Goal: Register for event/course

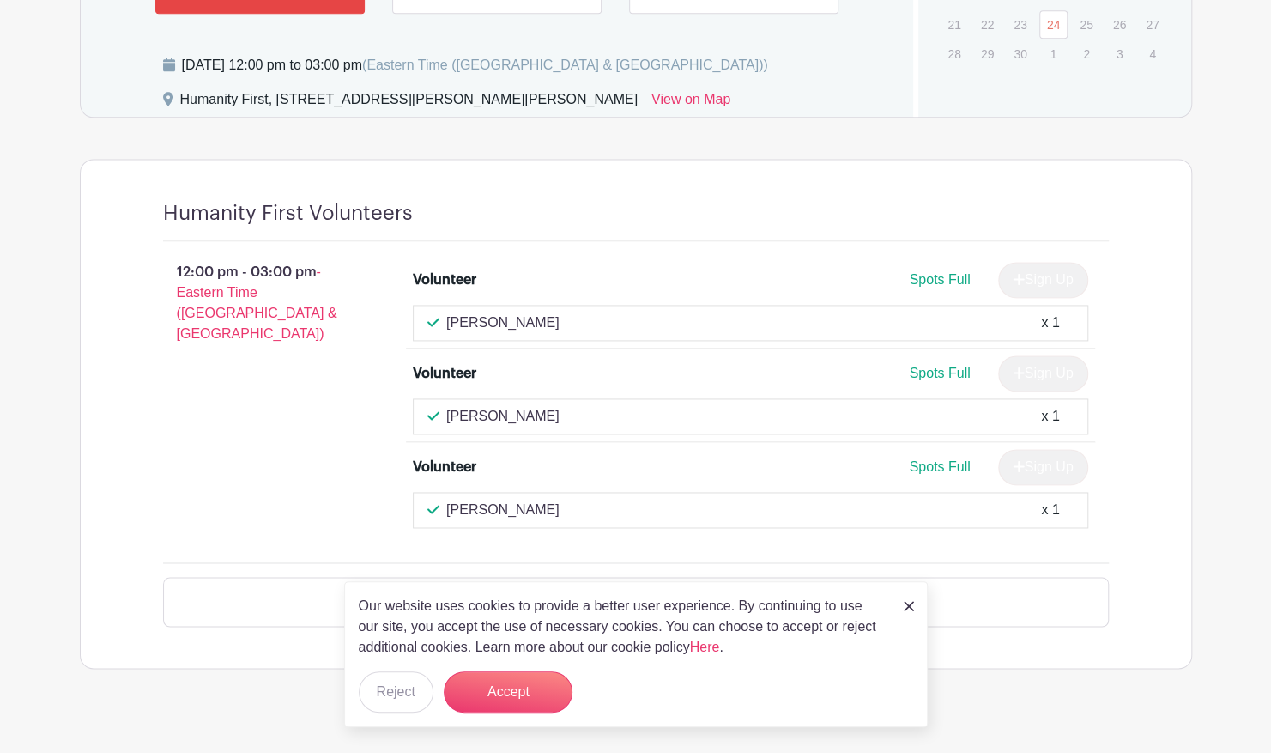
scroll to position [1251, 0]
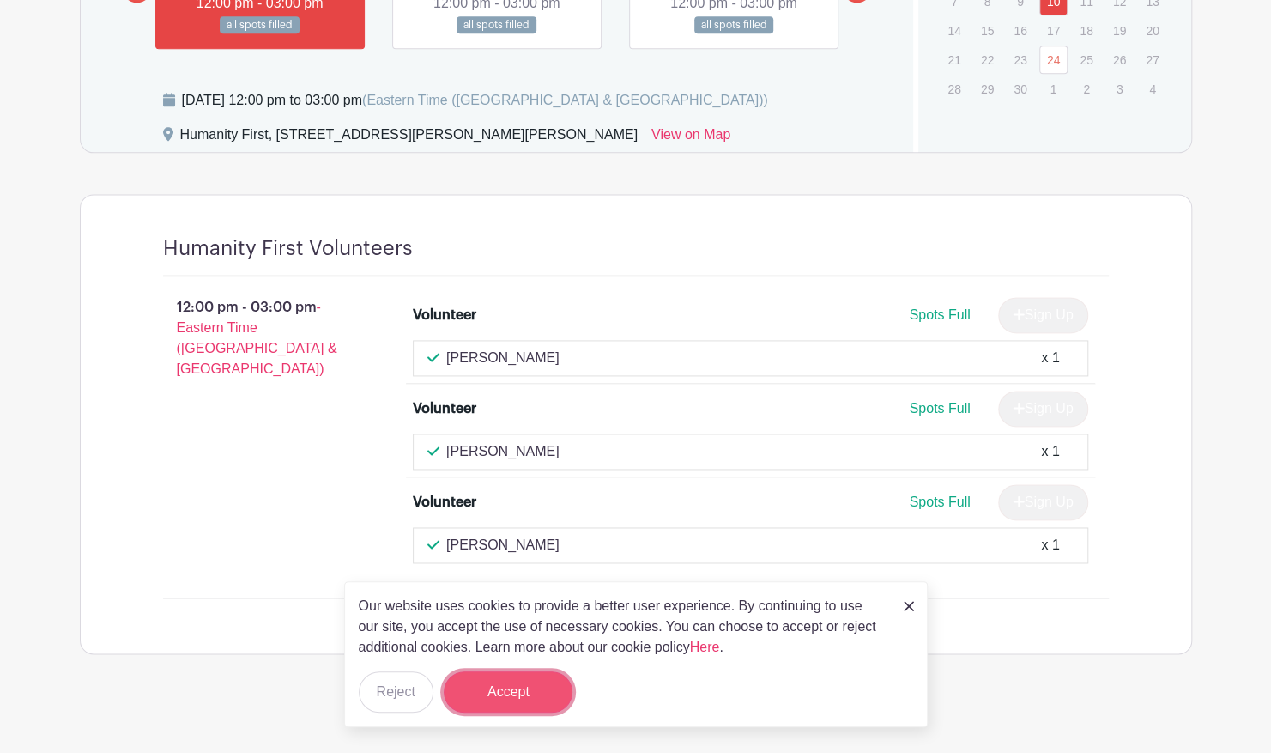
click at [513, 709] on button "Accept" at bounding box center [508, 691] width 129 height 41
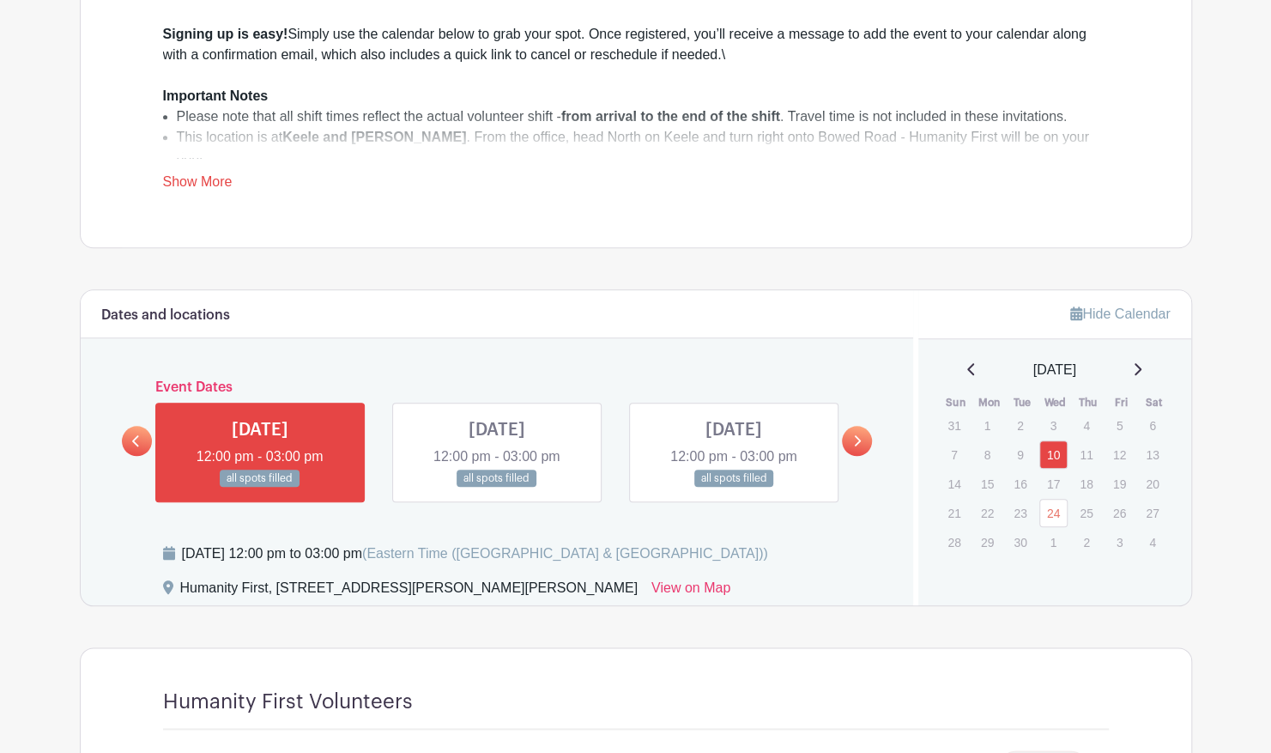
scroll to position [842, 0]
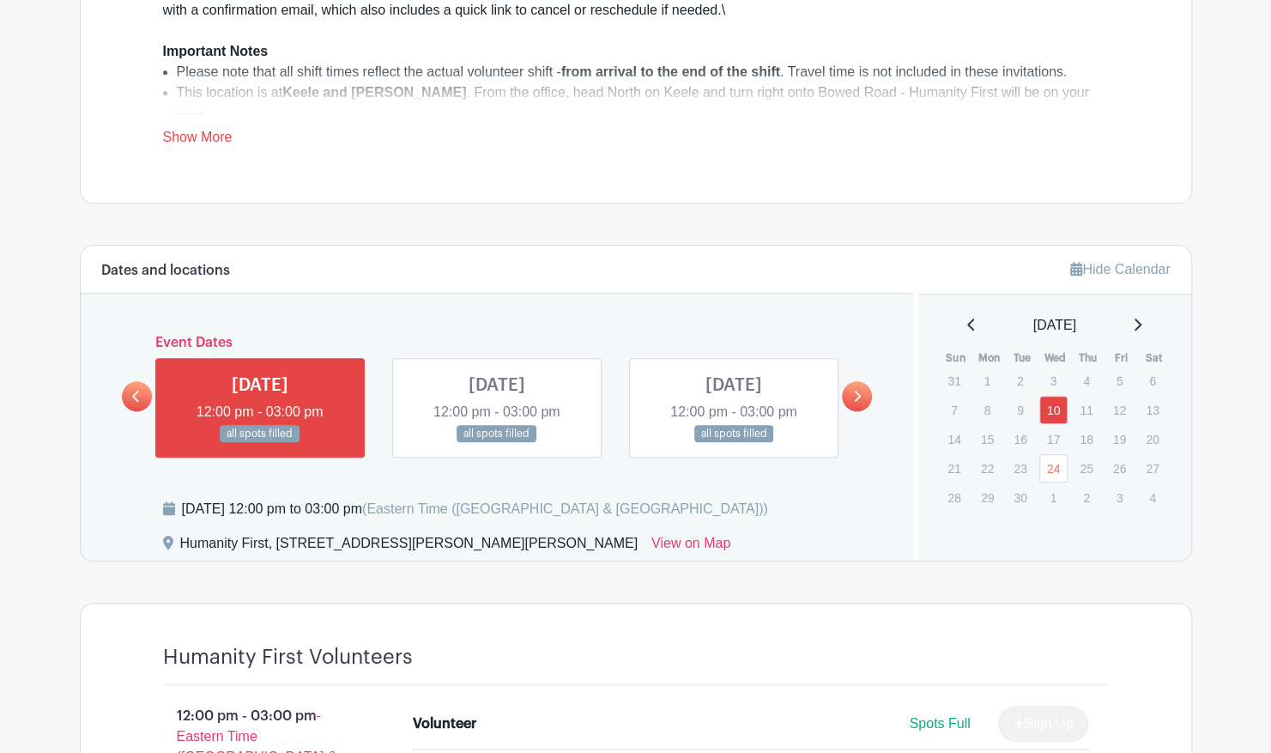
click at [864, 393] on link at bounding box center [857, 396] width 30 height 30
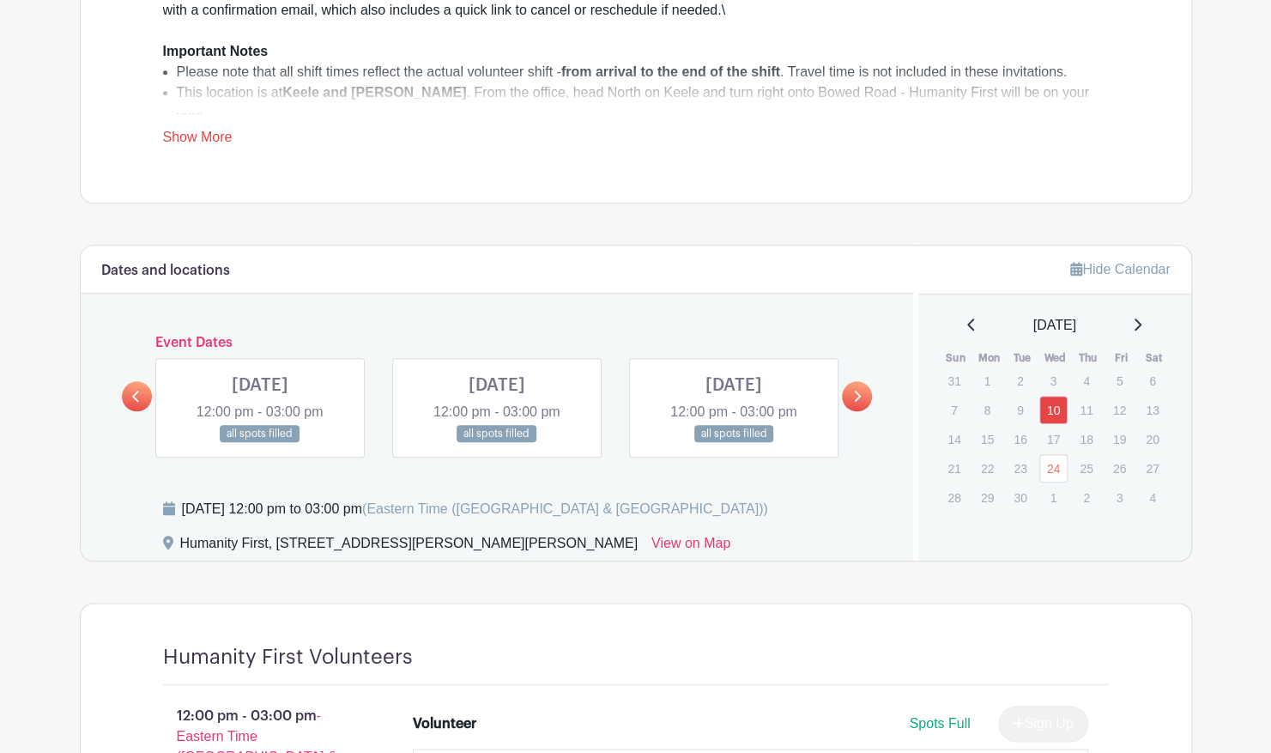
click at [862, 395] on link at bounding box center [857, 396] width 30 height 30
click at [862, 397] on link at bounding box center [857, 396] width 30 height 30
click at [1154, 324] on div "[DATE]" at bounding box center [1055, 325] width 232 height 21
click at [136, 391] on icon at bounding box center [135, 396] width 7 height 11
click at [139, 390] on icon at bounding box center [136, 396] width 8 height 13
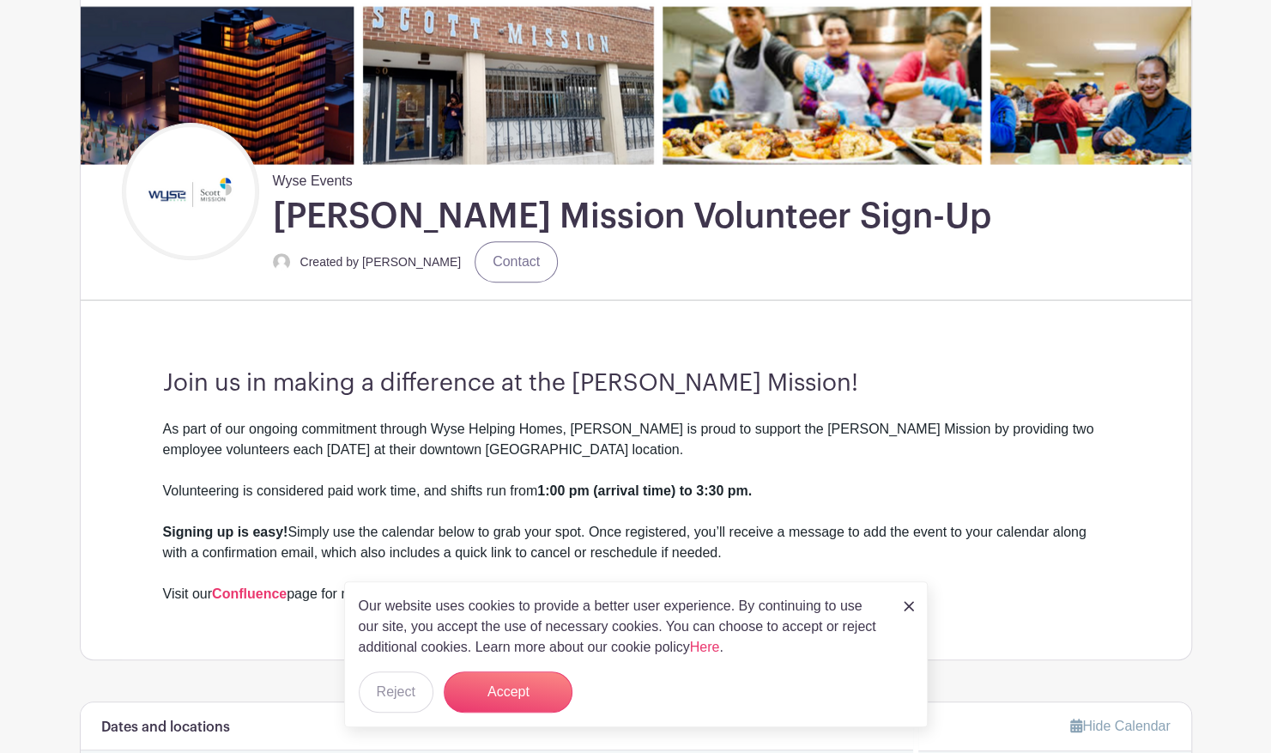
scroll to position [282, 0]
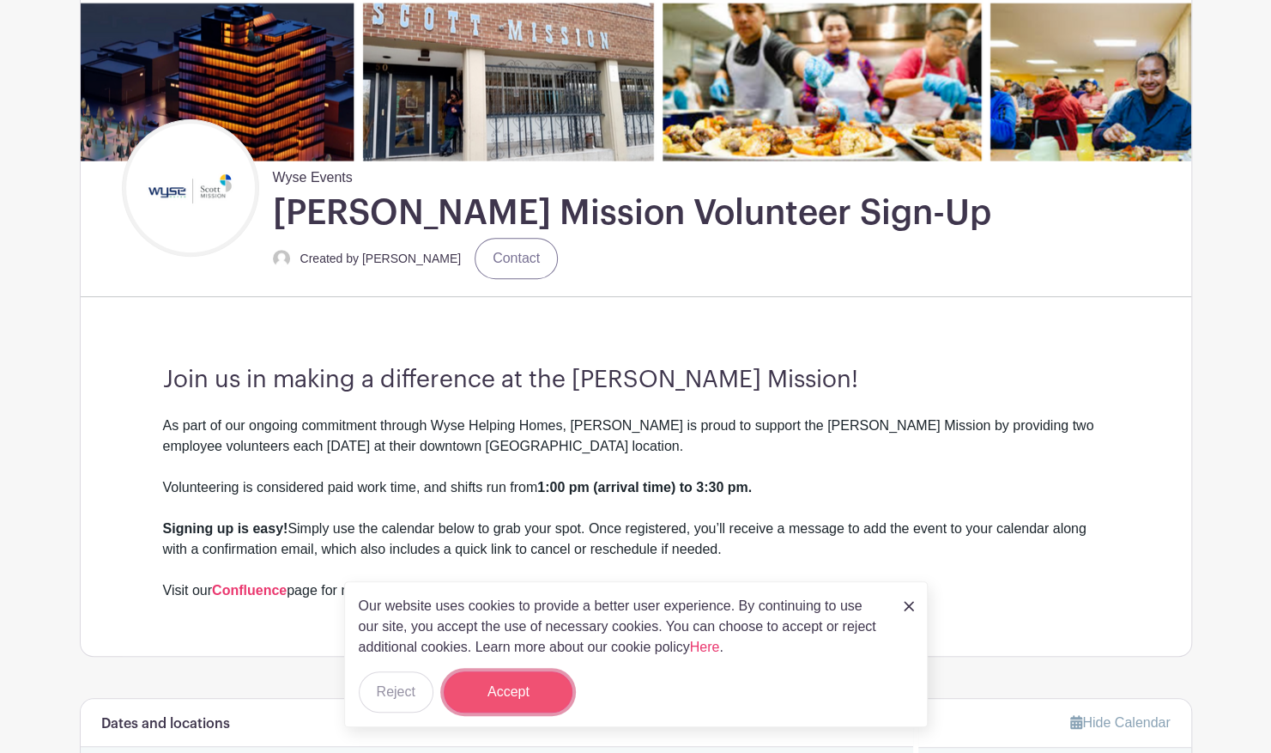
click at [537, 673] on button "Accept" at bounding box center [508, 691] width 129 height 41
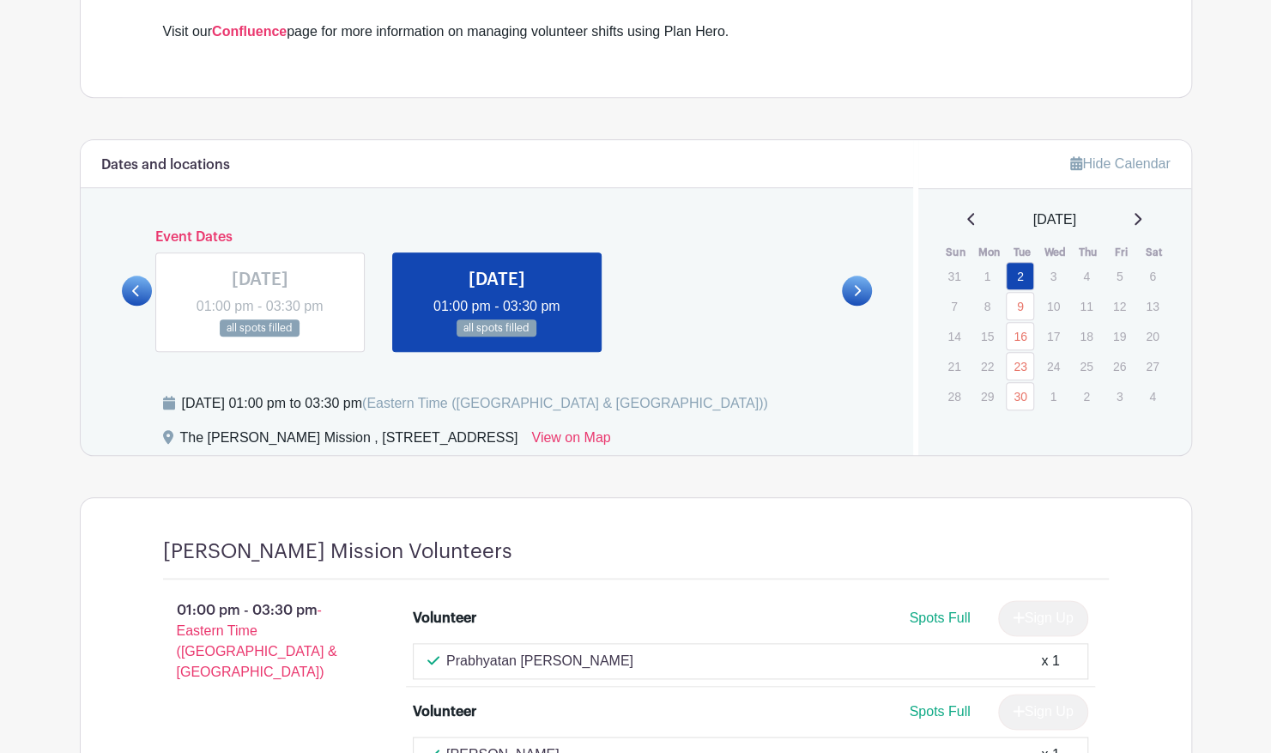
scroll to position [858, 0]
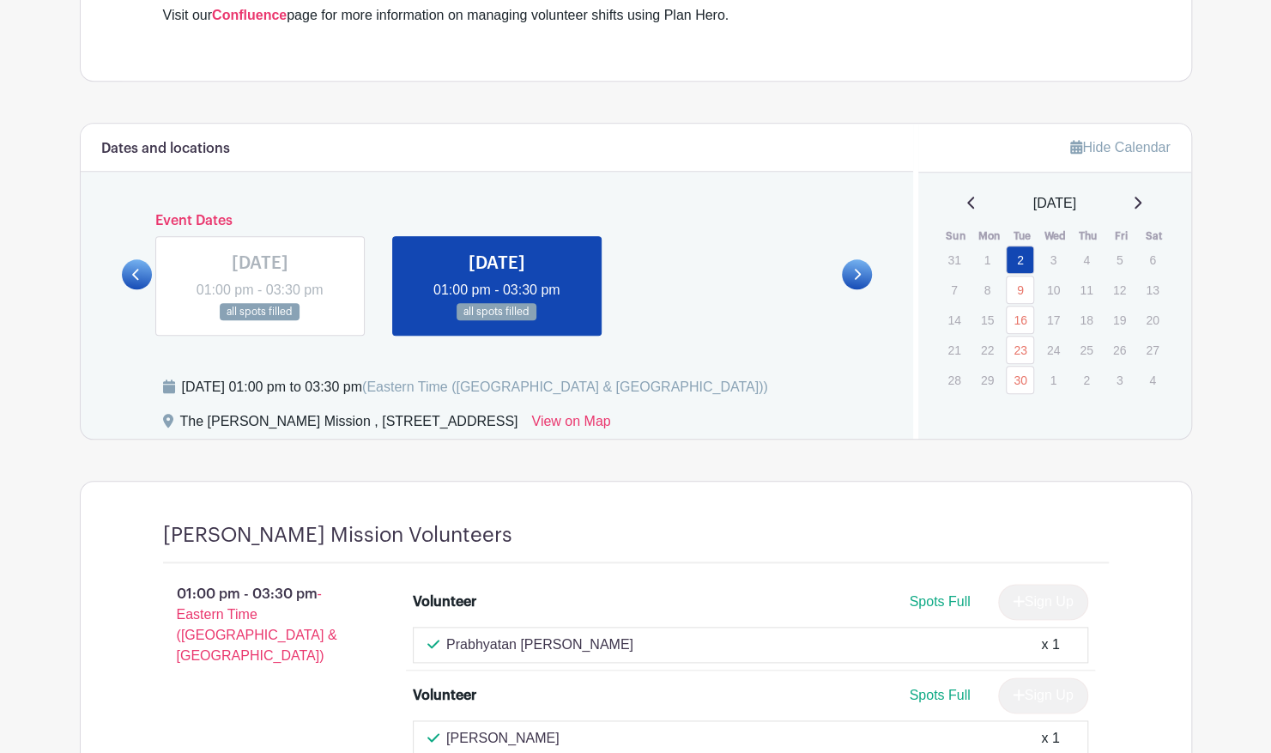
click at [856, 273] on icon at bounding box center [857, 274] width 8 height 13
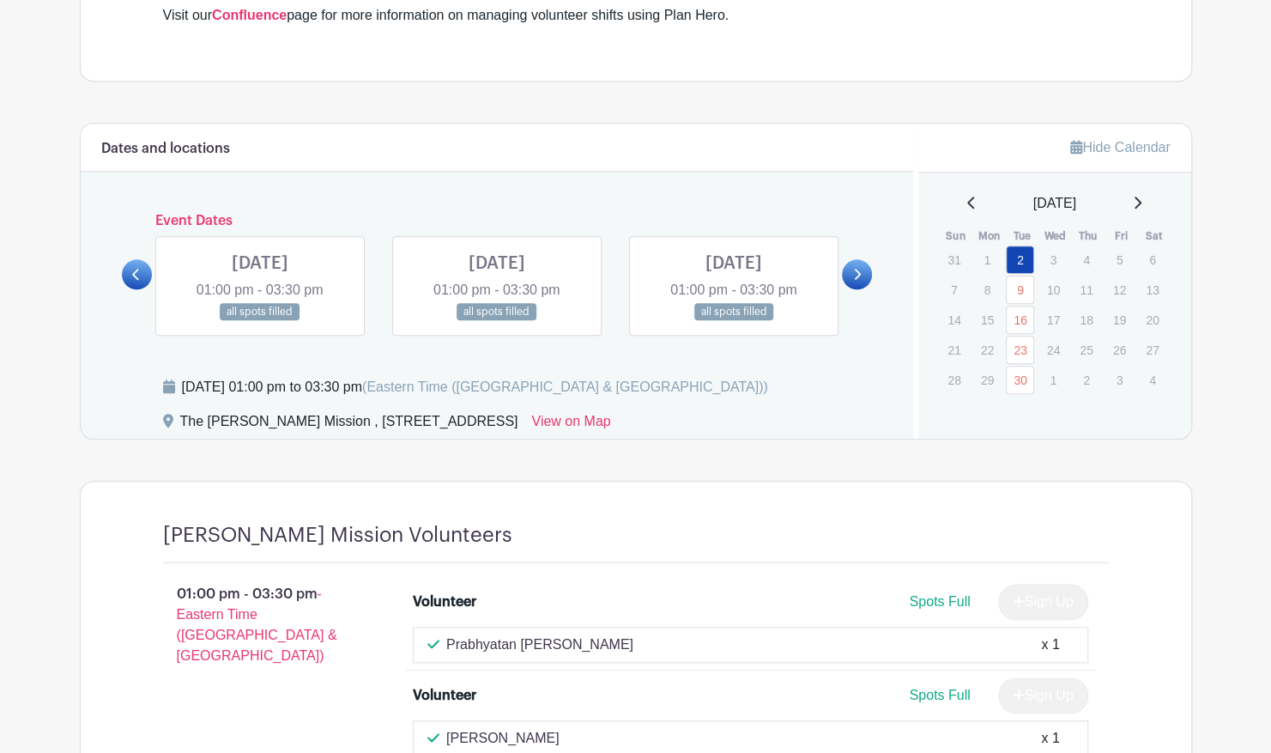
click at [260, 321] on link at bounding box center [260, 321] width 0 height 0
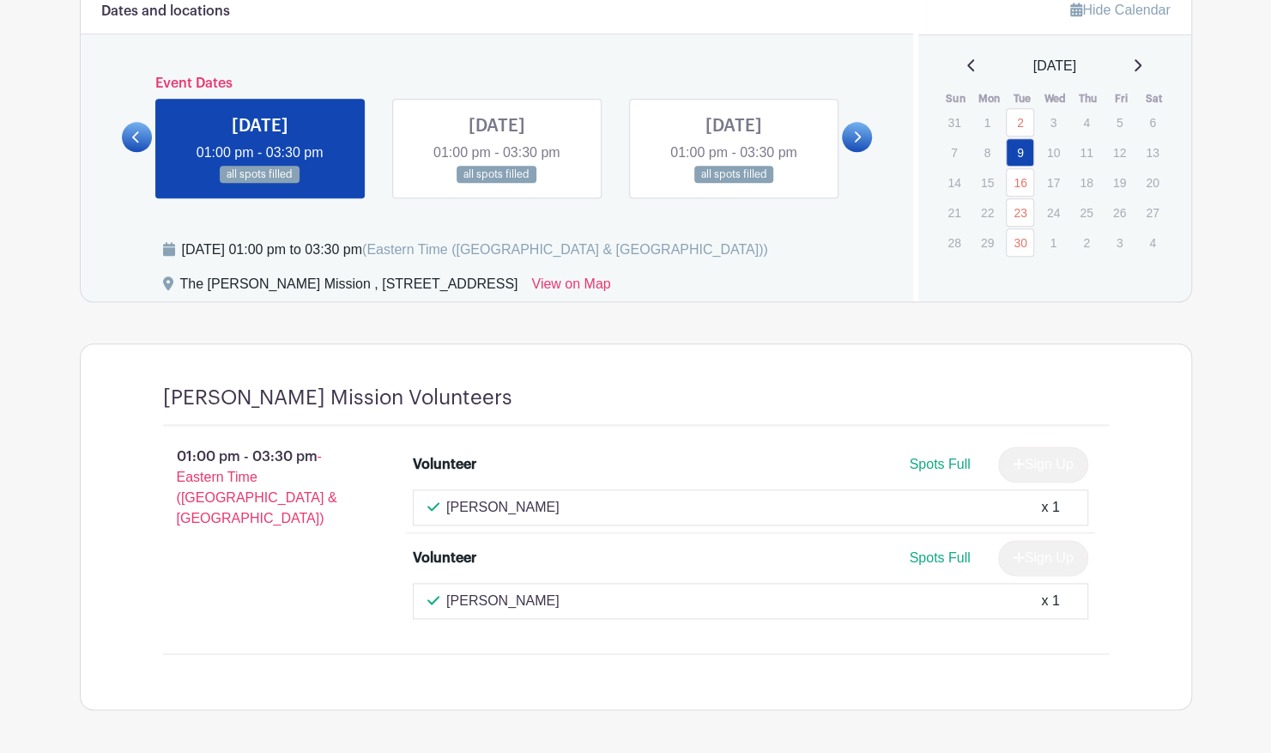
scroll to position [996, 0]
click at [497, 183] on link at bounding box center [497, 183] width 0 height 0
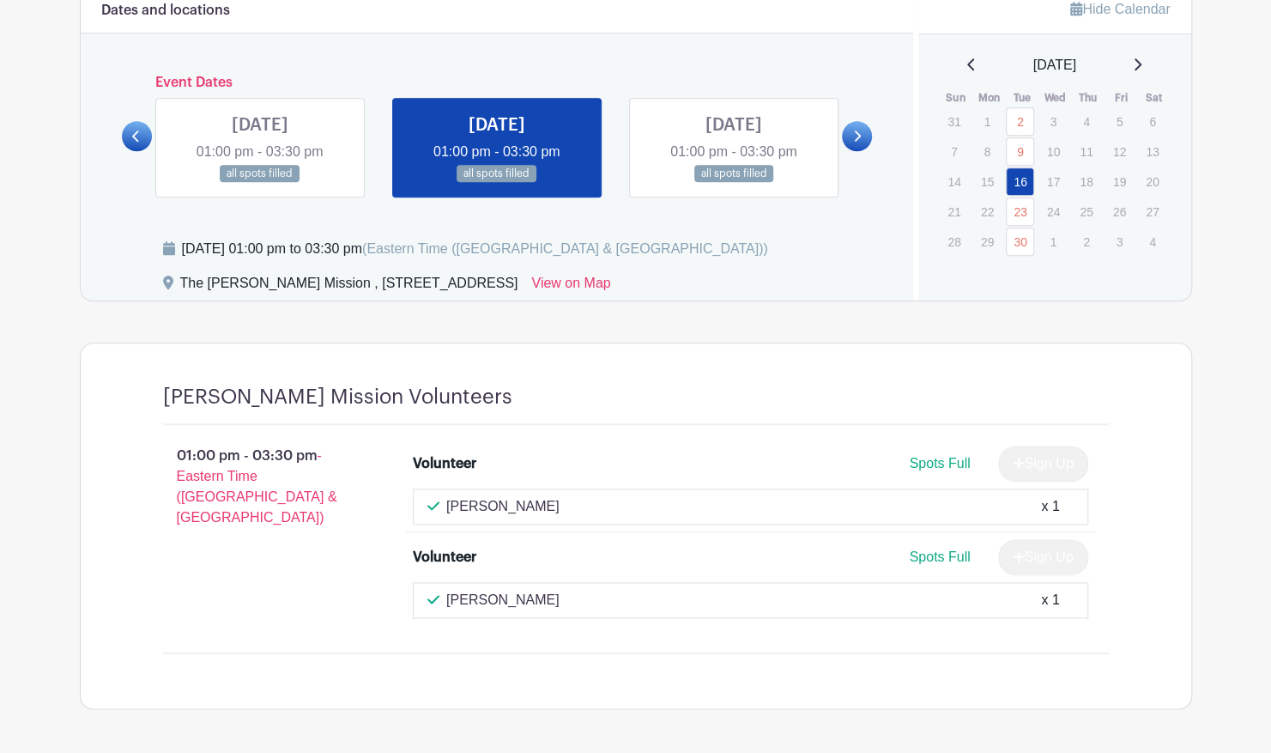
click at [734, 183] on link at bounding box center [734, 183] width 0 height 0
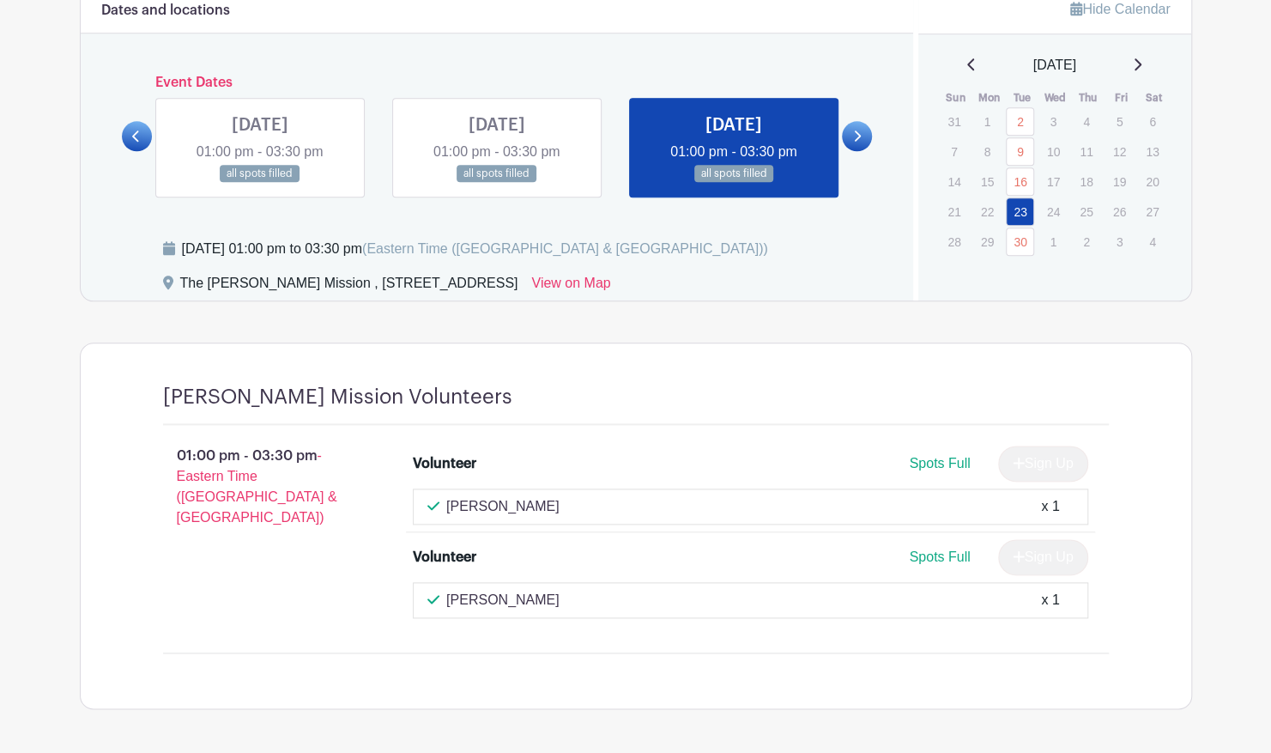
click at [870, 134] on link at bounding box center [857, 136] width 30 height 30
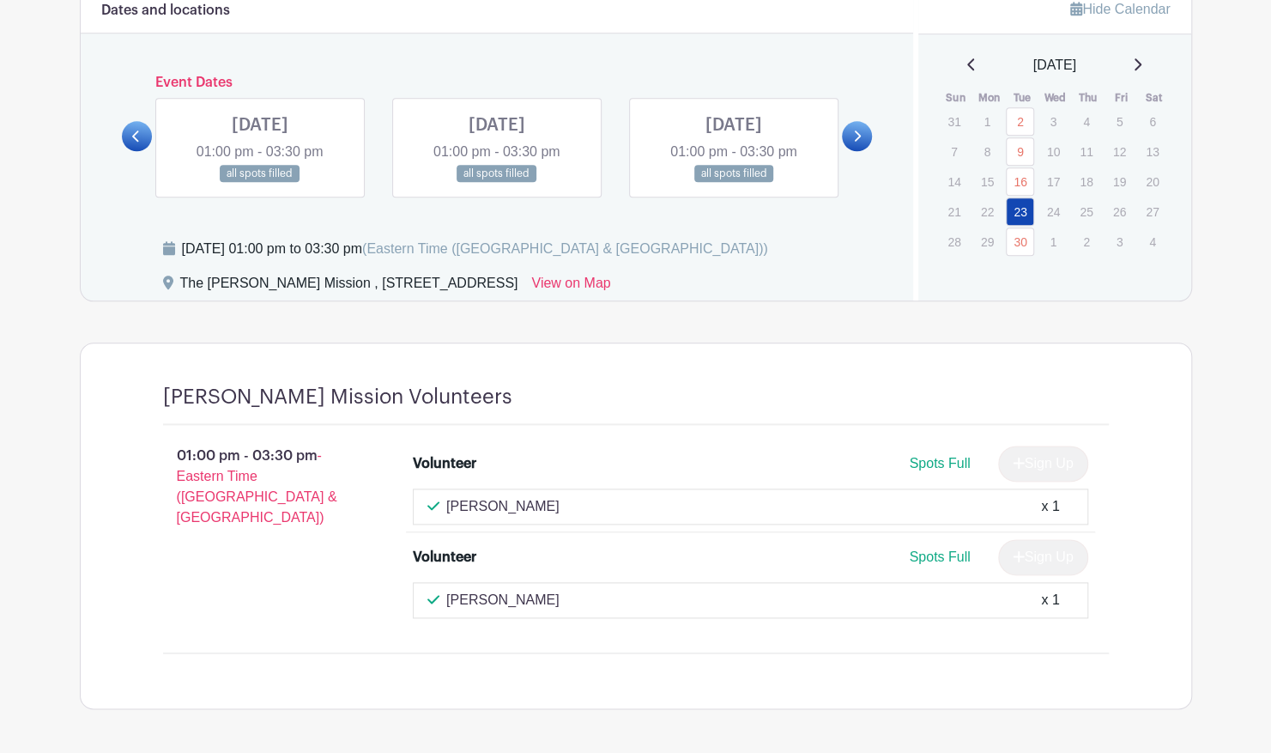
click at [260, 183] on link at bounding box center [260, 183] width 0 height 0
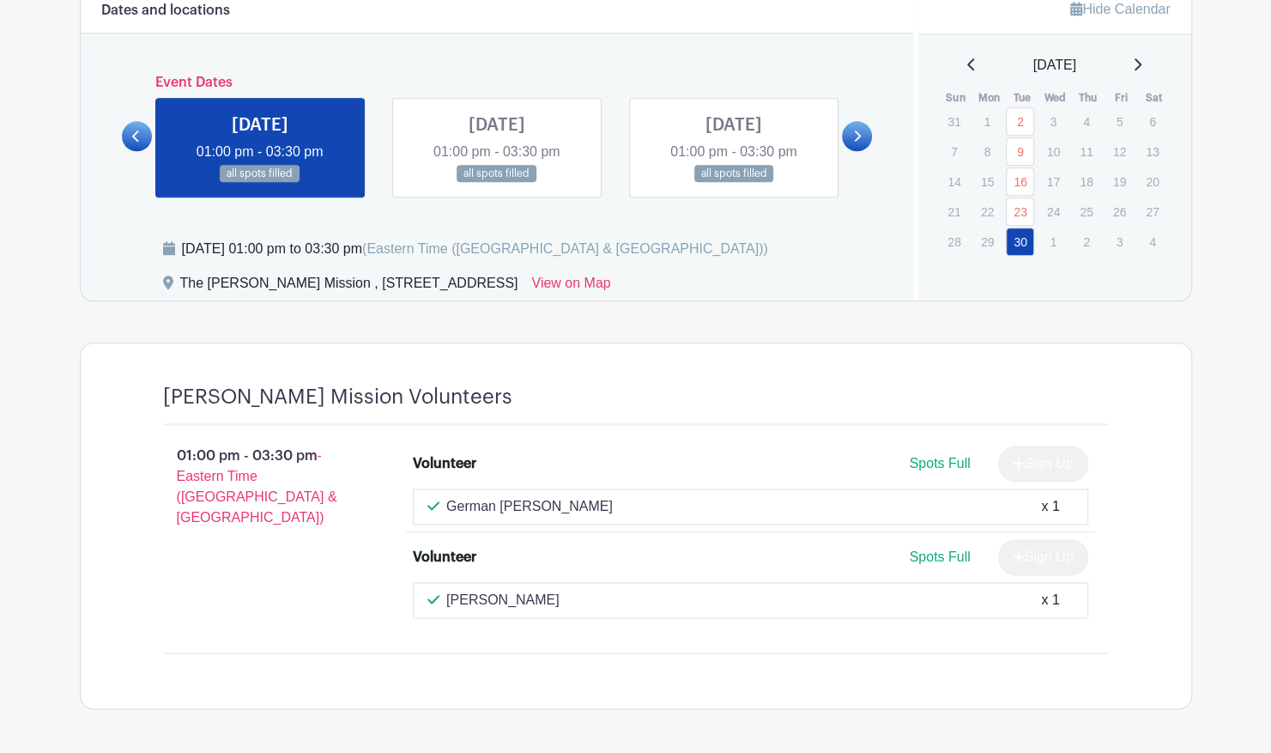
click at [497, 183] on link at bounding box center [497, 183] width 0 height 0
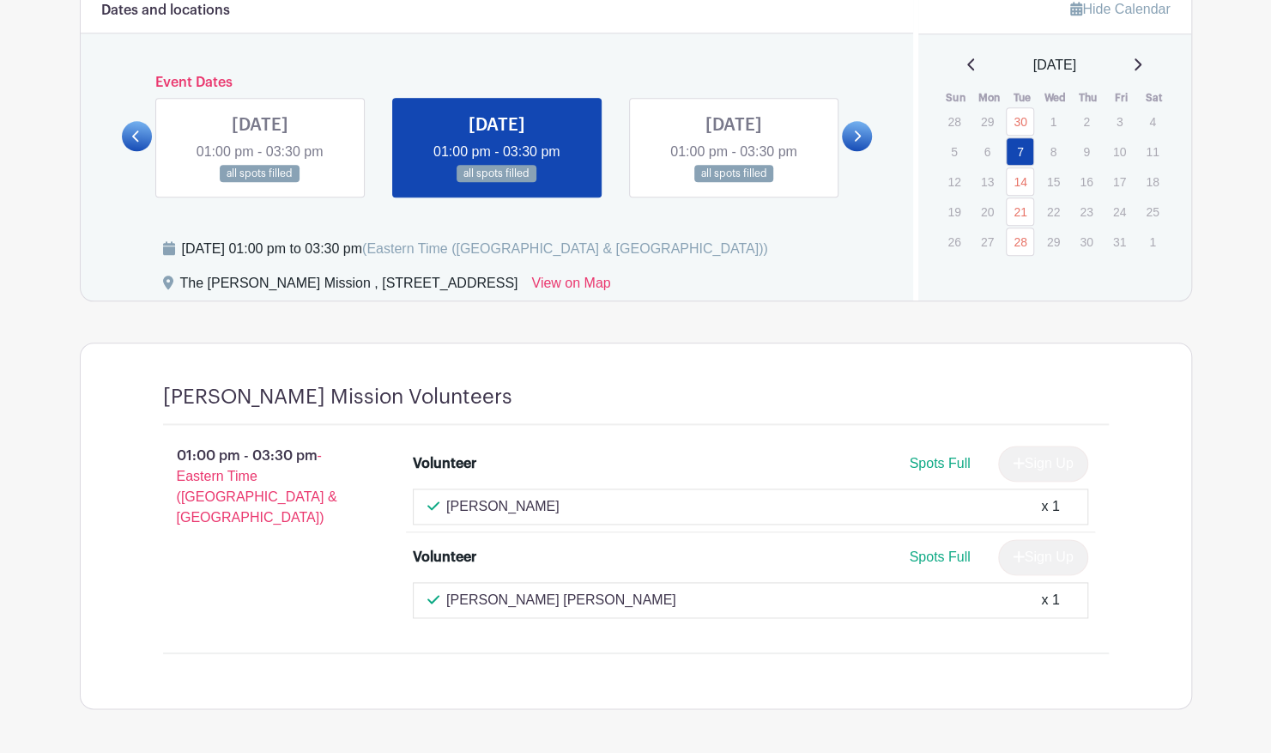
click at [734, 183] on link at bounding box center [734, 183] width 0 height 0
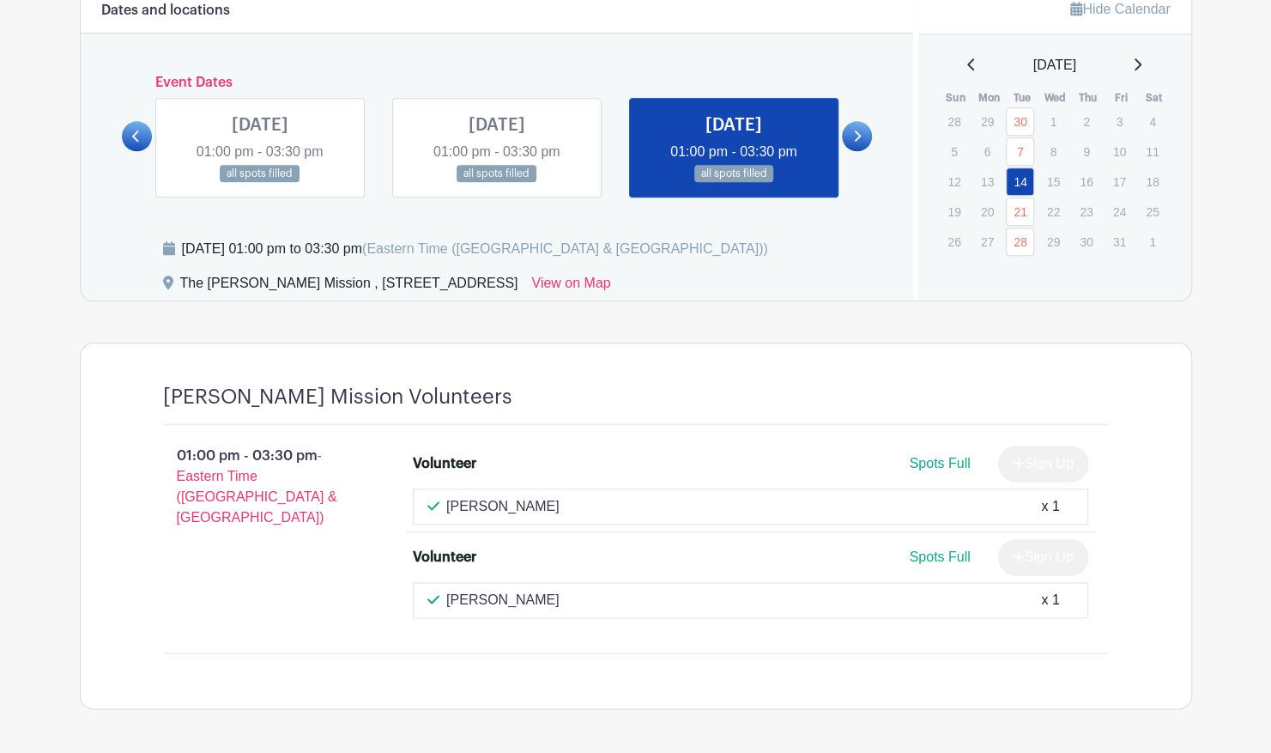
click at [866, 131] on link at bounding box center [857, 136] width 30 height 30
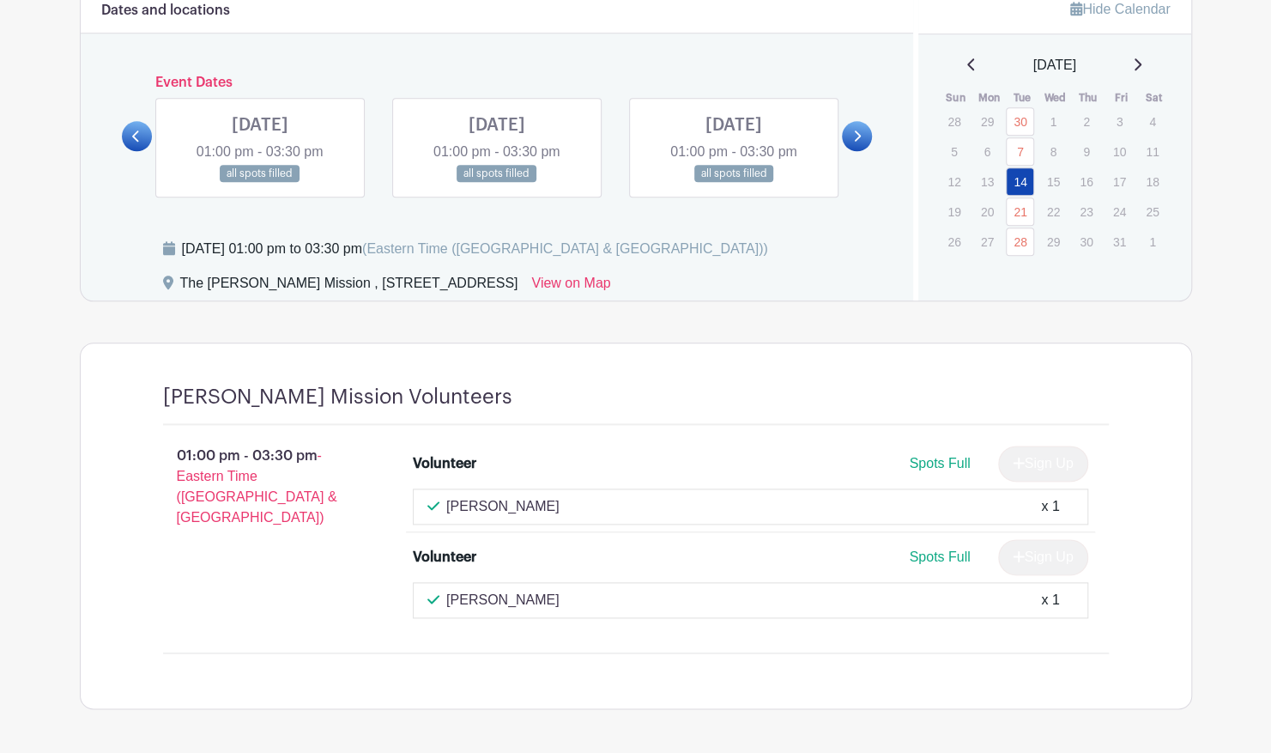
click at [260, 183] on link at bounding box center [260, 183] width 0 height 0
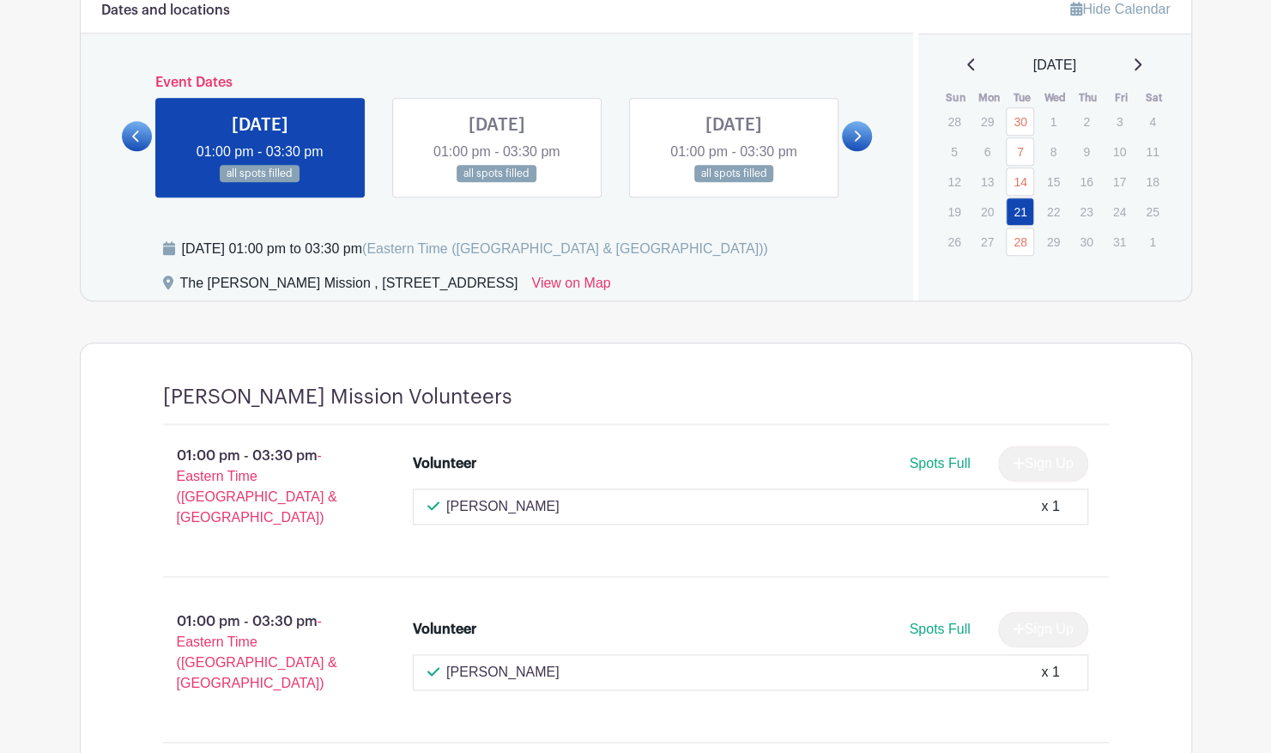
click at [497, 183] on link at bounding box center [497, 183] width 0 height 0
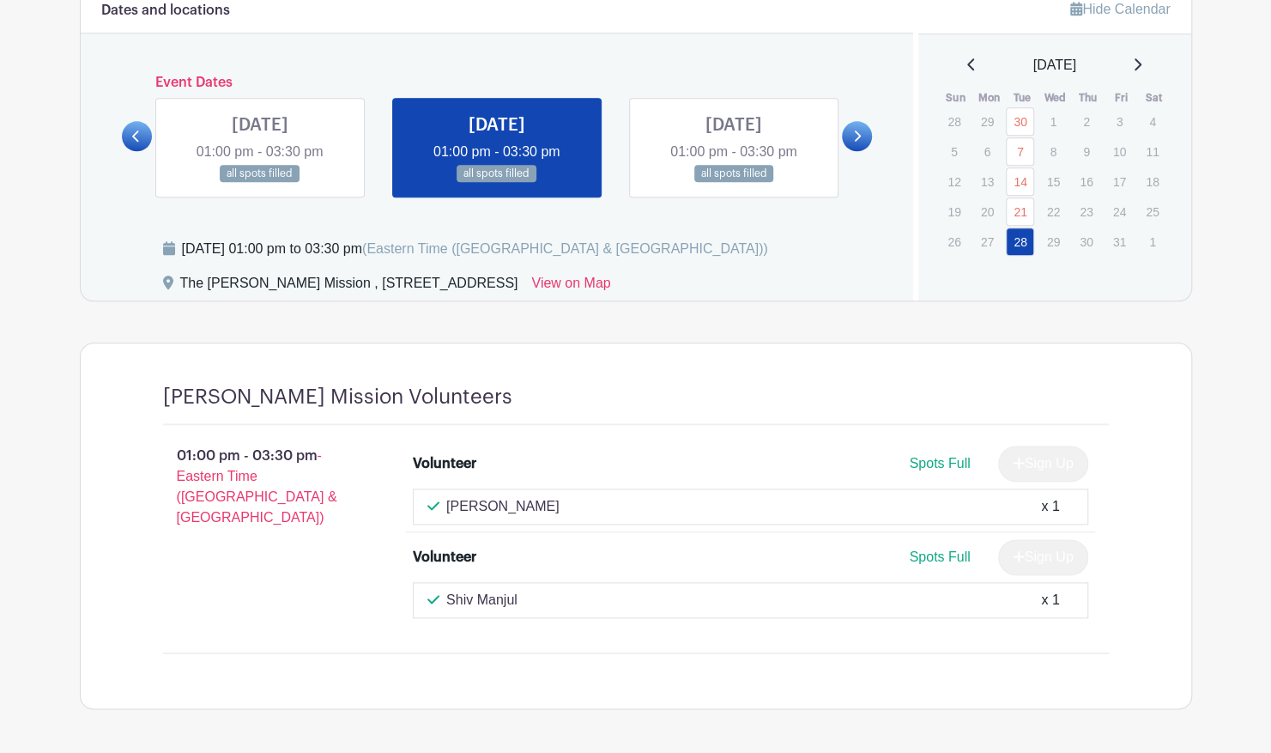
click at [734, 183] on link at bounding box center [734, 183] width 0 height 0
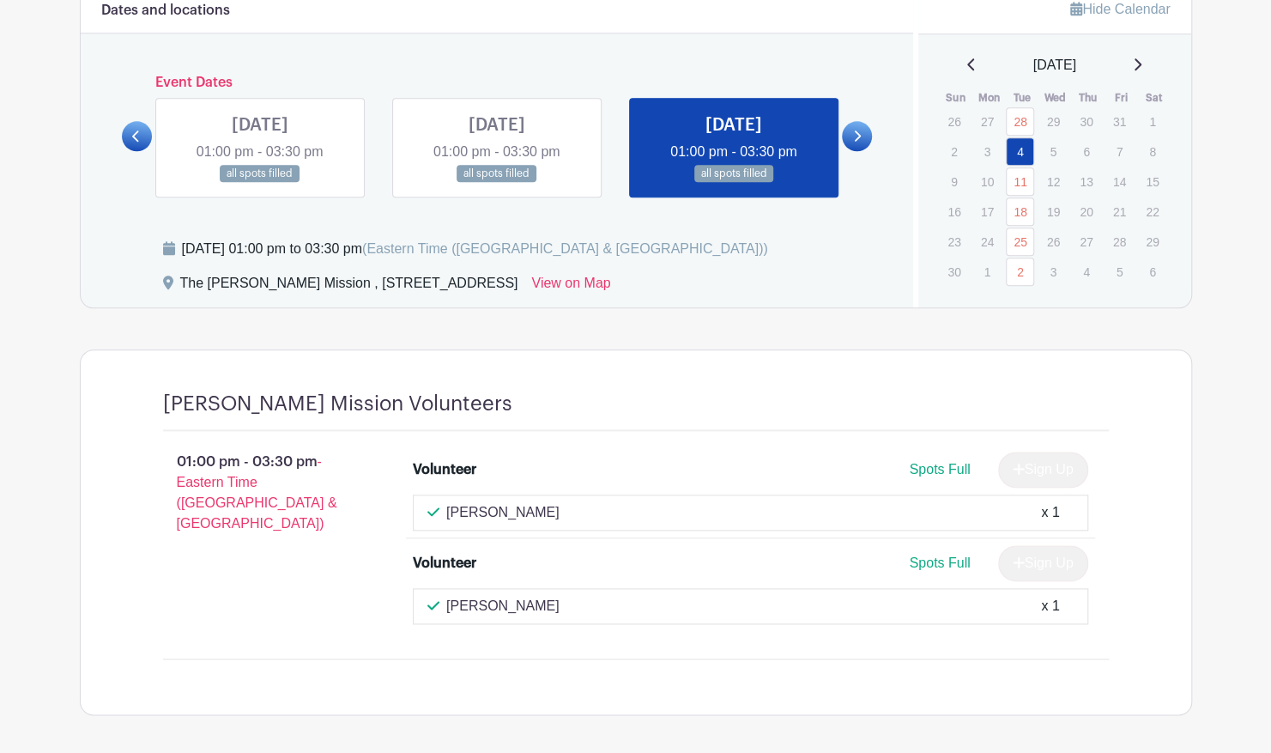
click at [864, 134] on link at bounding box center [857, 136] width 30 height 30
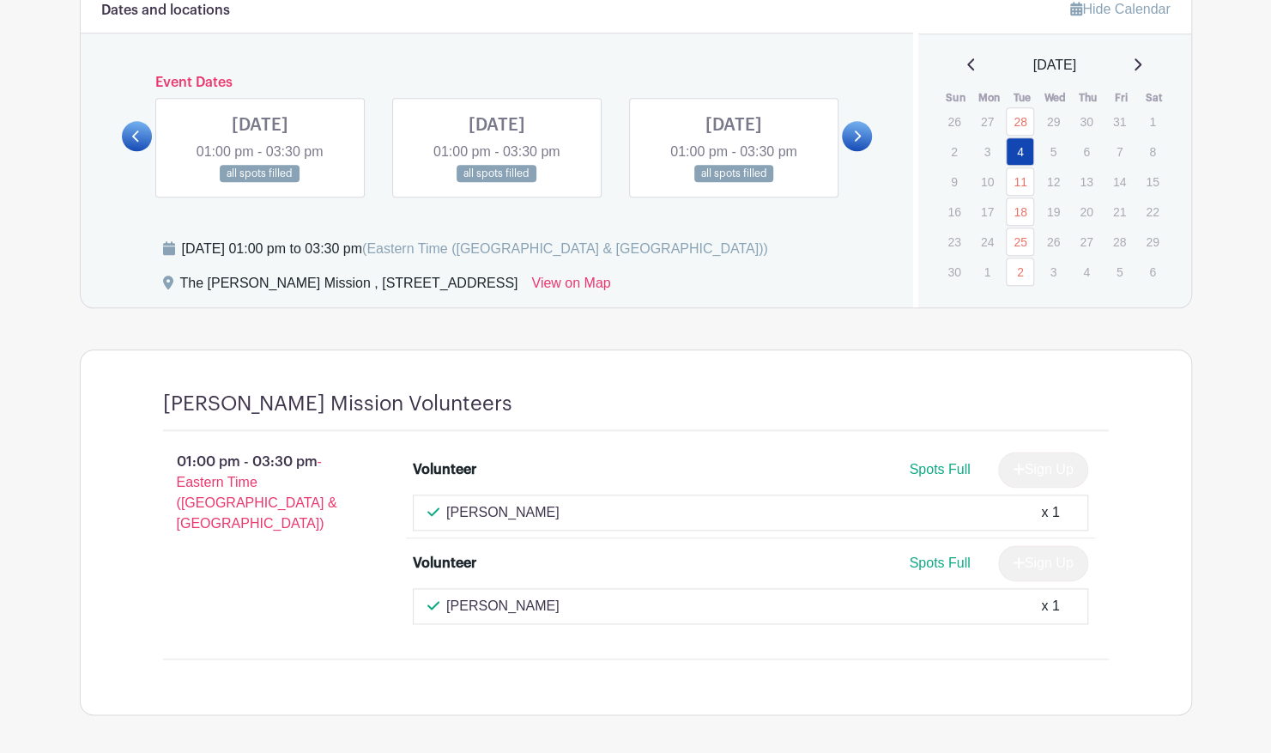
click at [260, 183] on link at bounding box center [260, 183] width 0 height 0
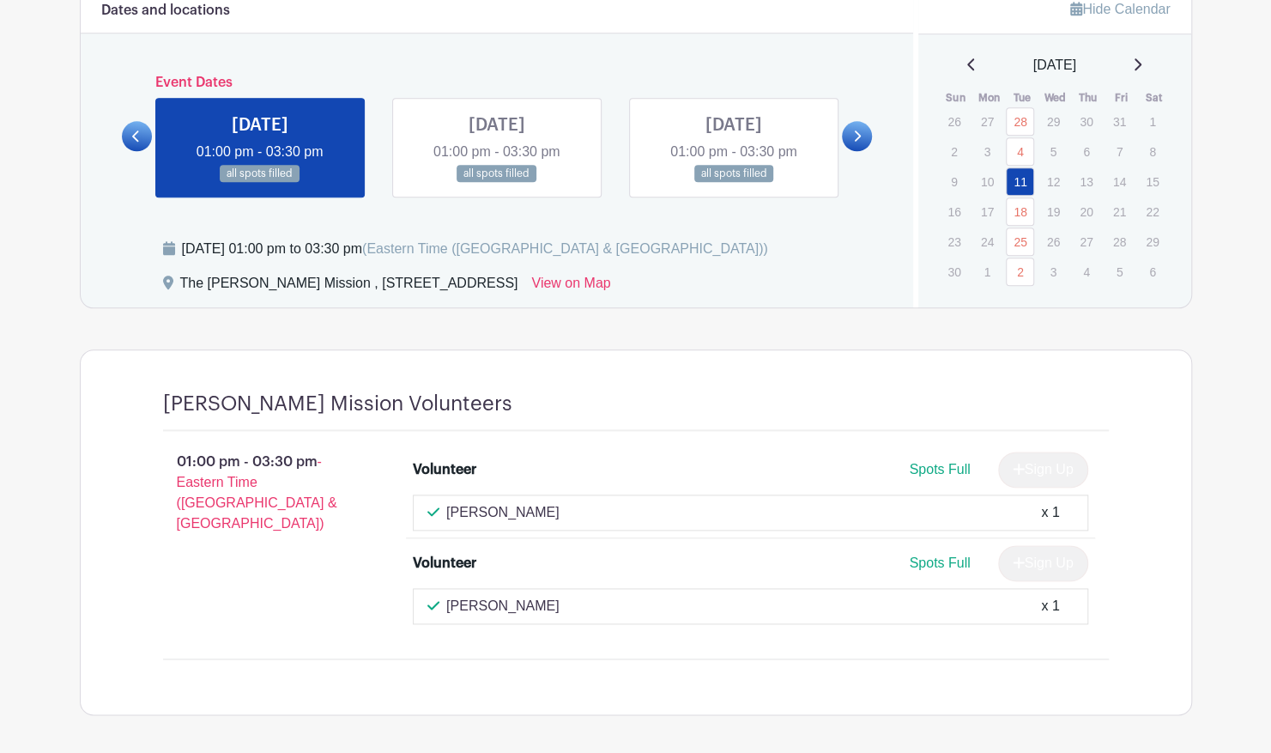
click at [497, 183] on link at bounding box center [497, 183] width 0 height 0
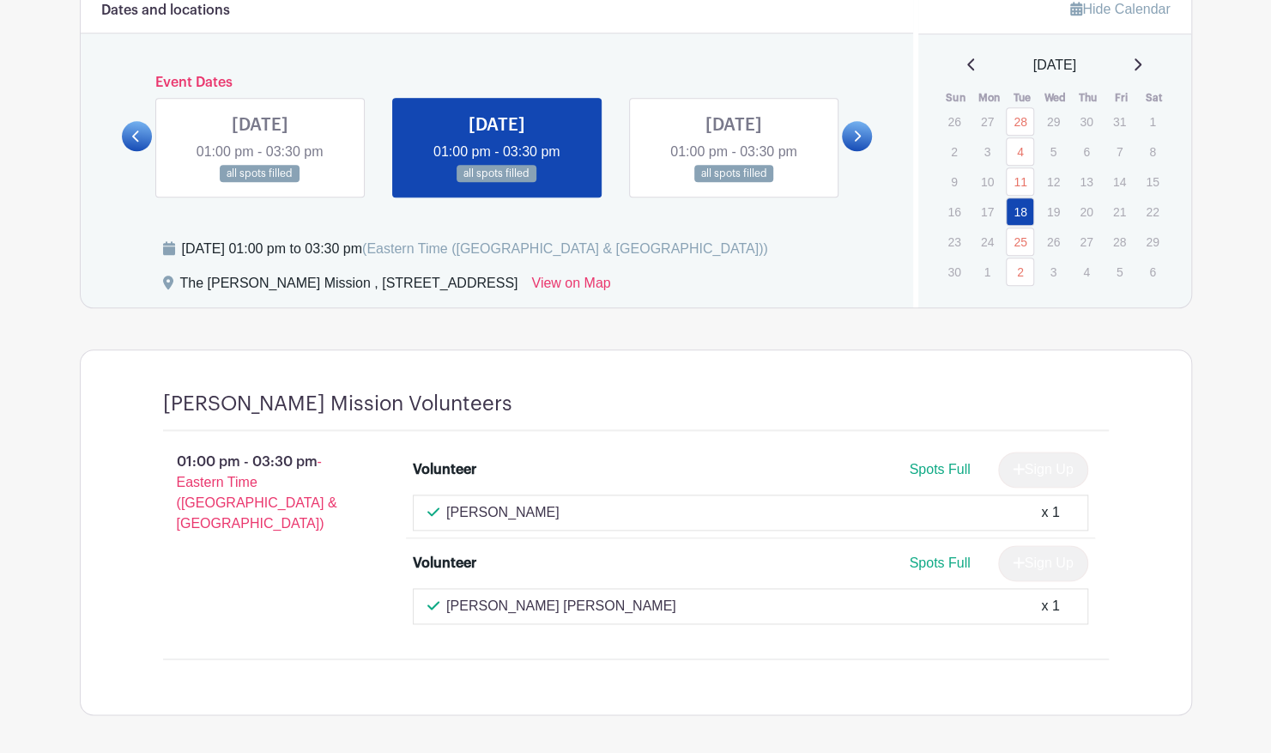
click at [133, 142] on link at bounding box center [137, 136] width 30 height 30
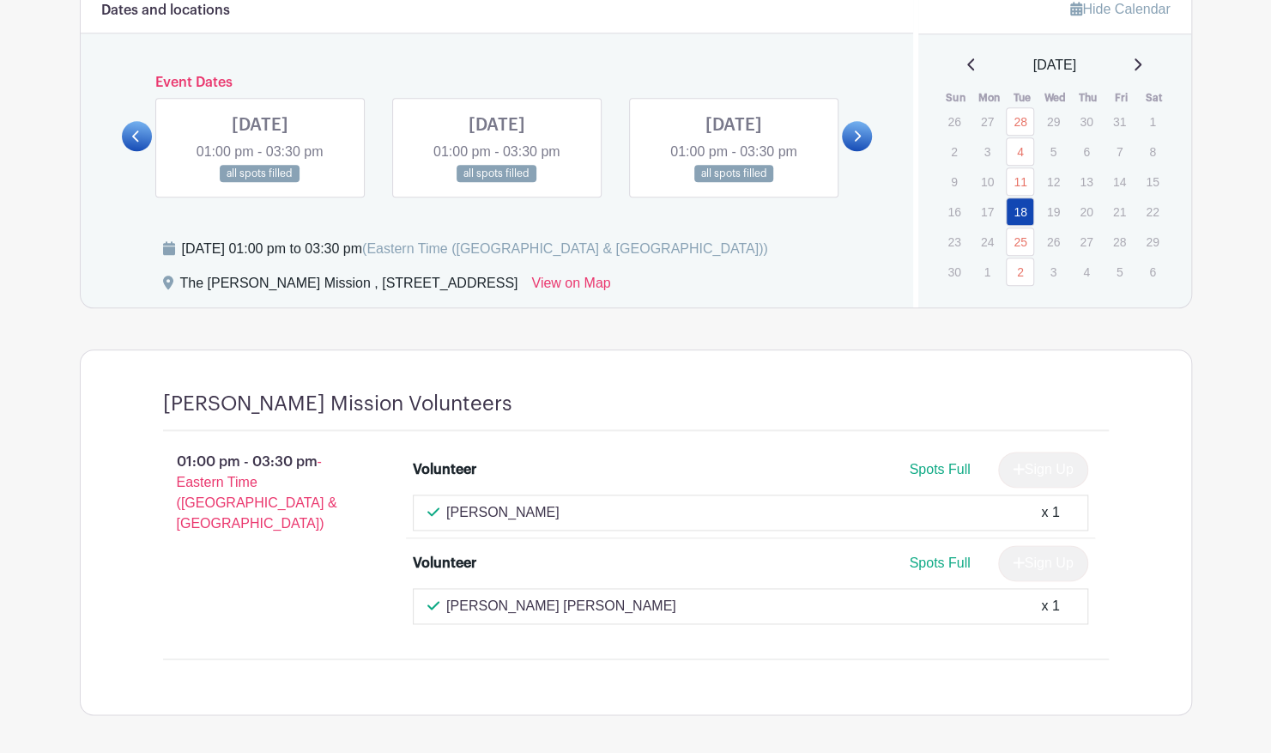
click at [497, 183] on link at bounding box center [497, 183] width 0 height 0
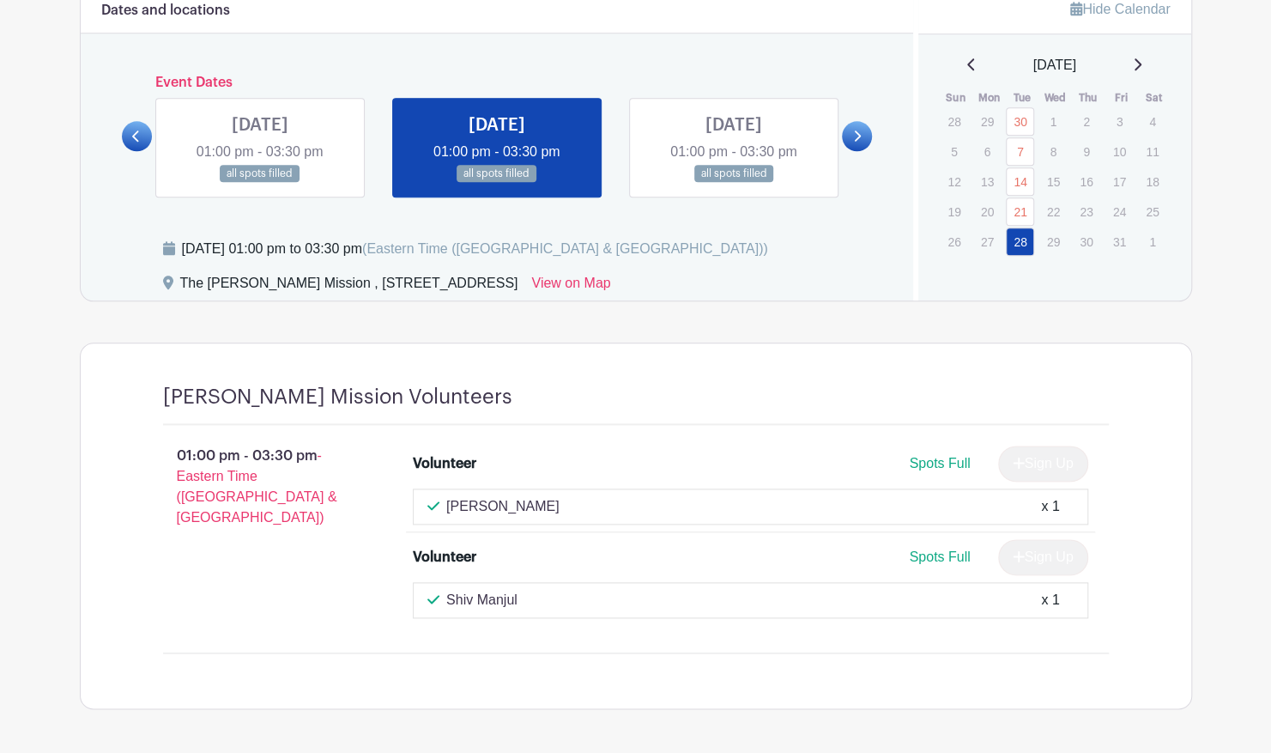
click at [260, 183] on link at bounding box center [260, 183] width 0 height 0
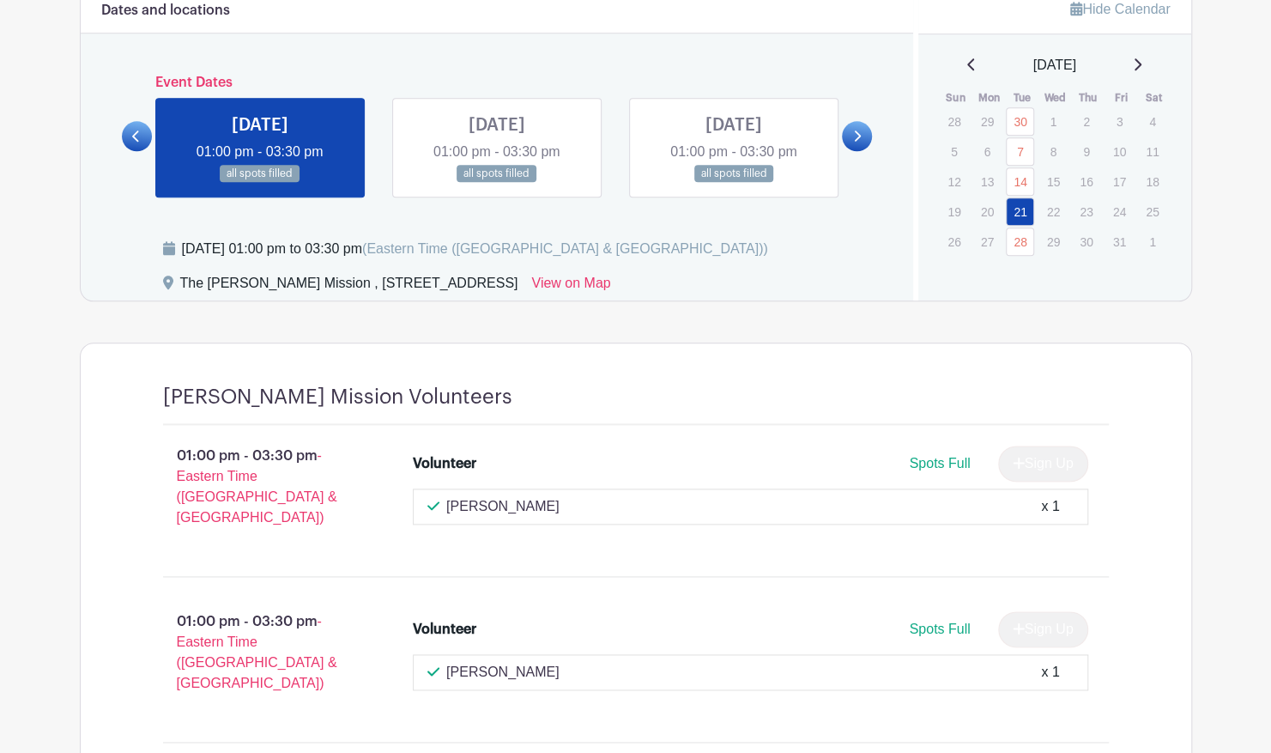
click at [148, 134] on link at bounding box center [137, 136] width 30 height 30
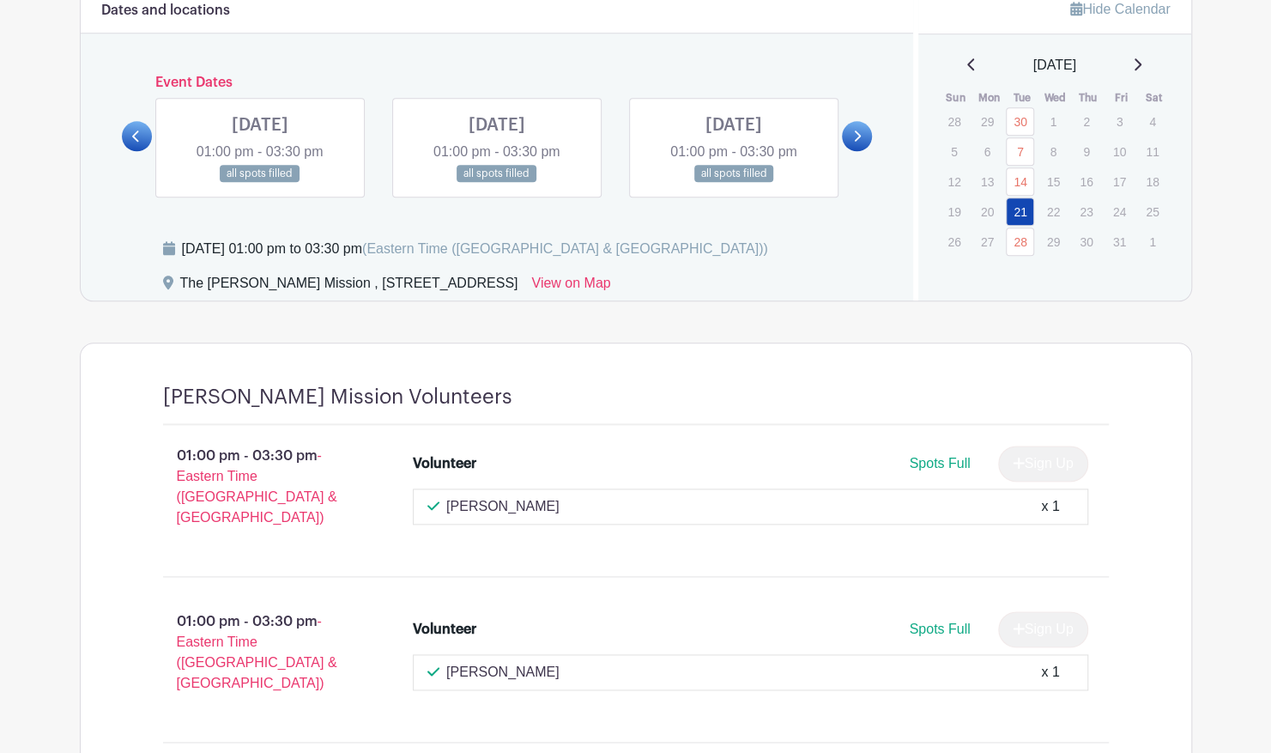
click at [734, 183] on link at bounding box center [734, 183] width 0 height 0
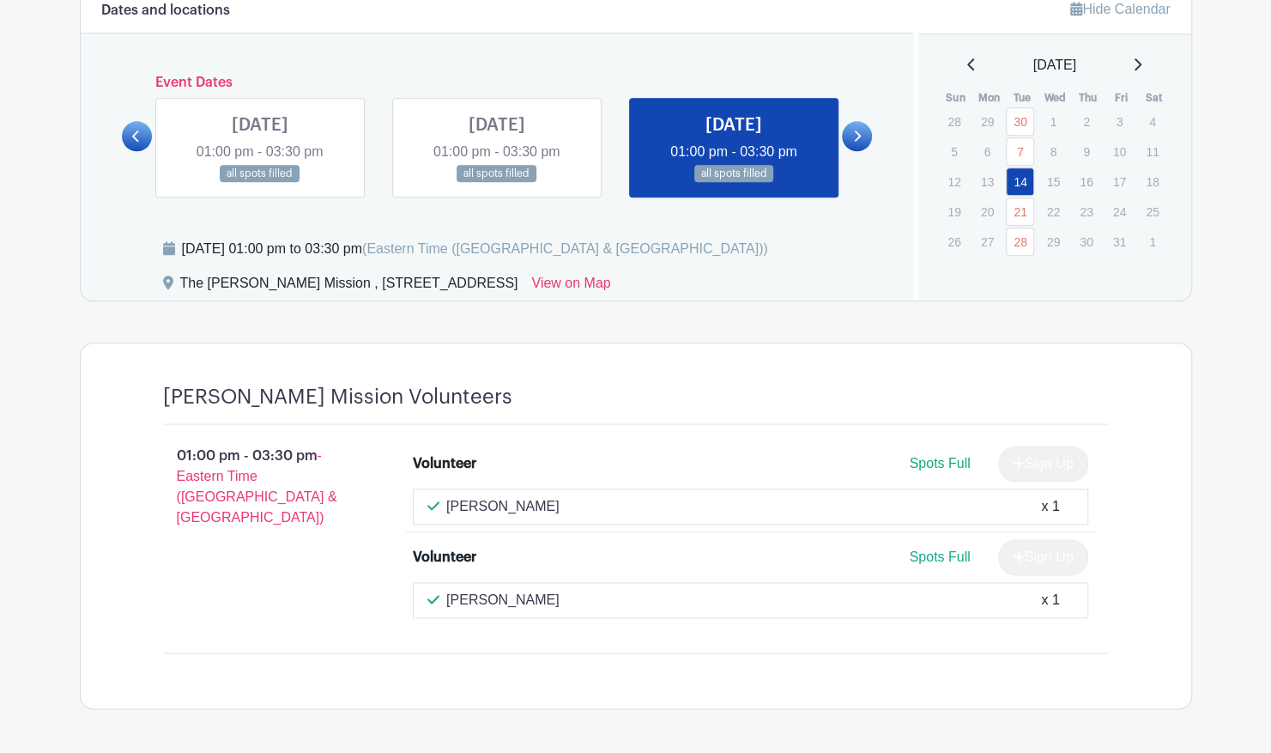
click at [497, 183] on link at bounding box center [497, 183] width 0 height 0
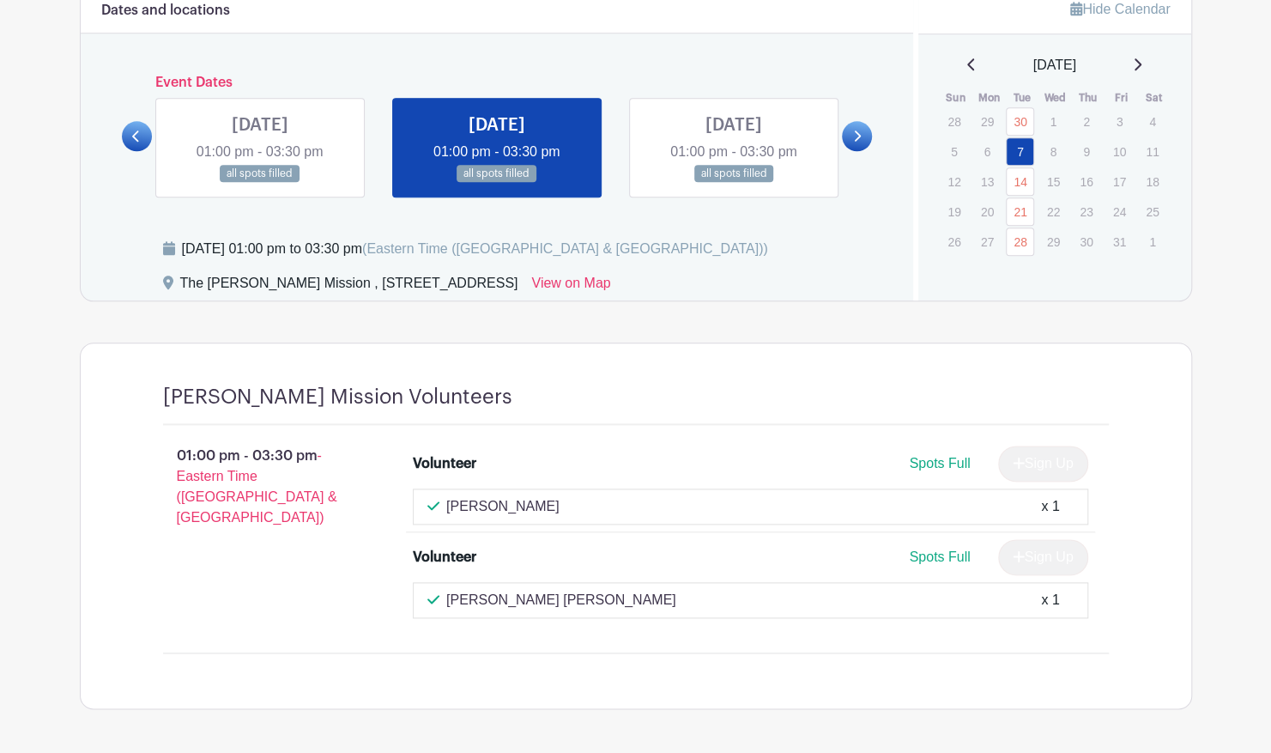
click at [860, 135] on icon at bounding box center [857, 136] width 8 height 13
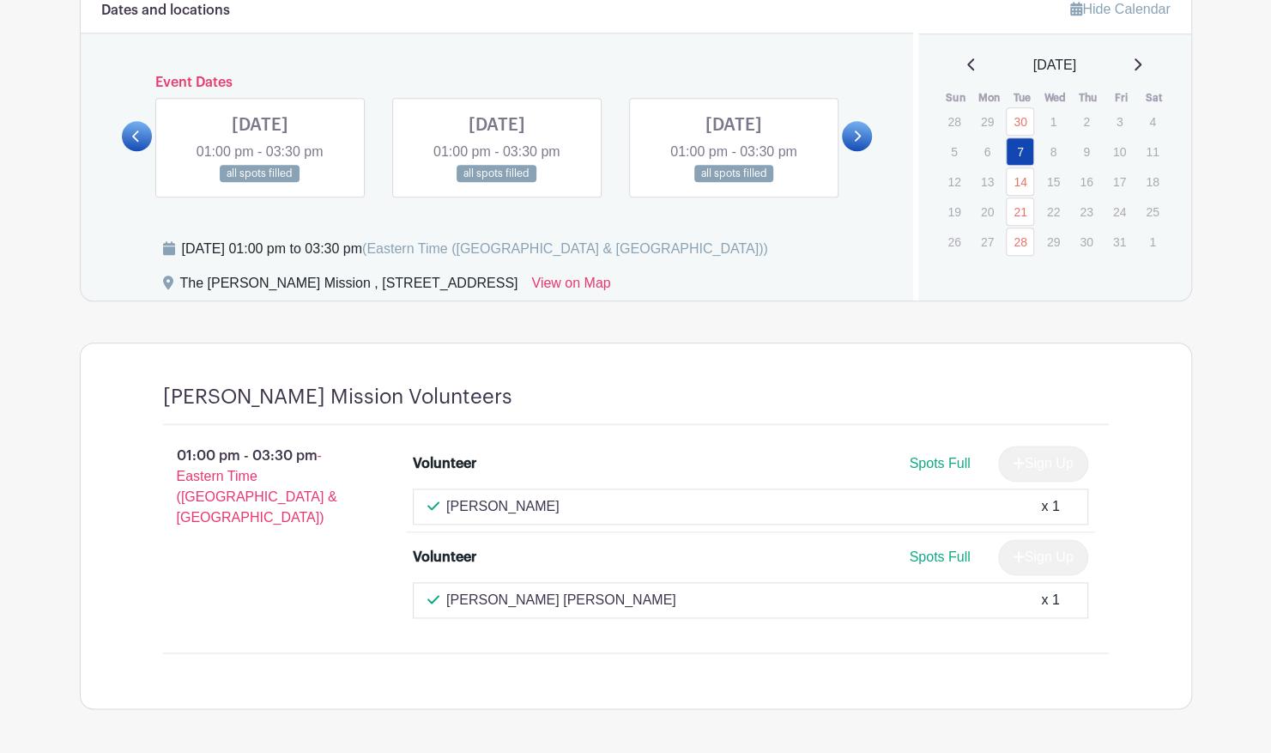
click at [860, 136] on icon at bounding box center [857, 136] width 8 height 13
click at [734, 183] on link at bounding box center [734, 183] width 0 height 0
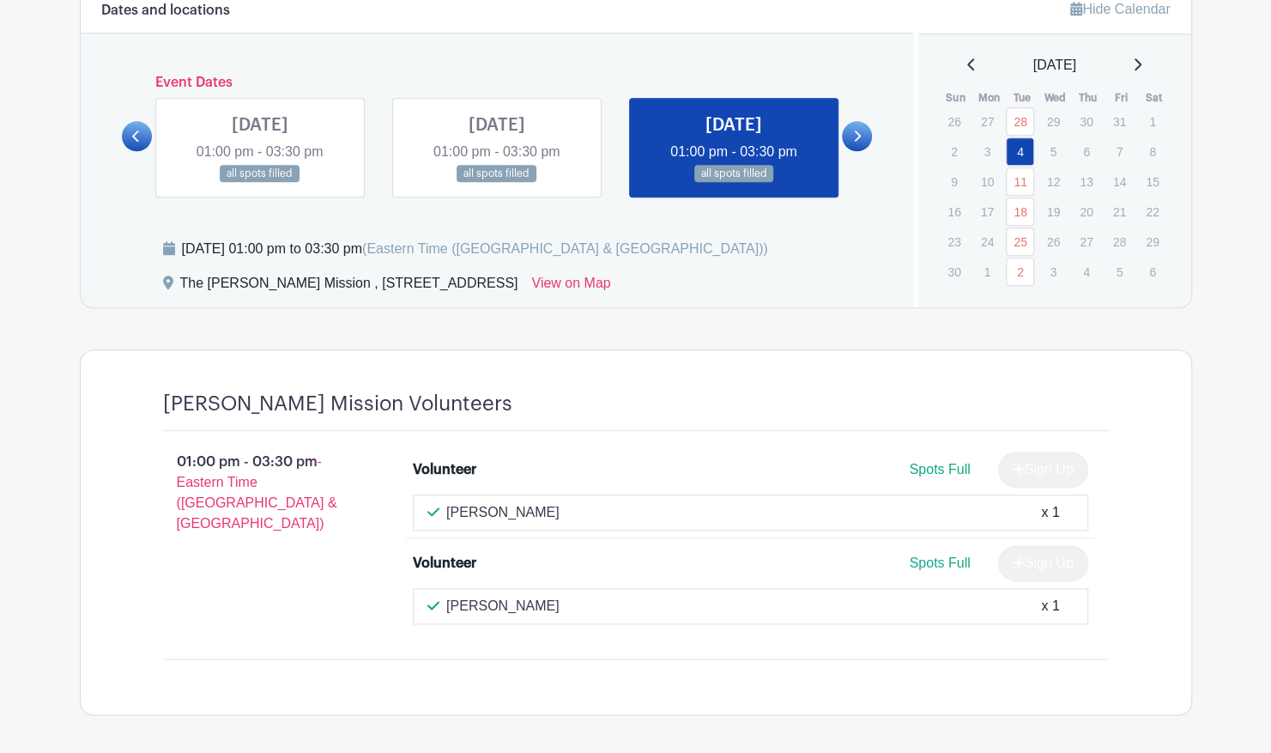
click at [851, 139] on link at bounding box center [857, 136] width 30 height 30
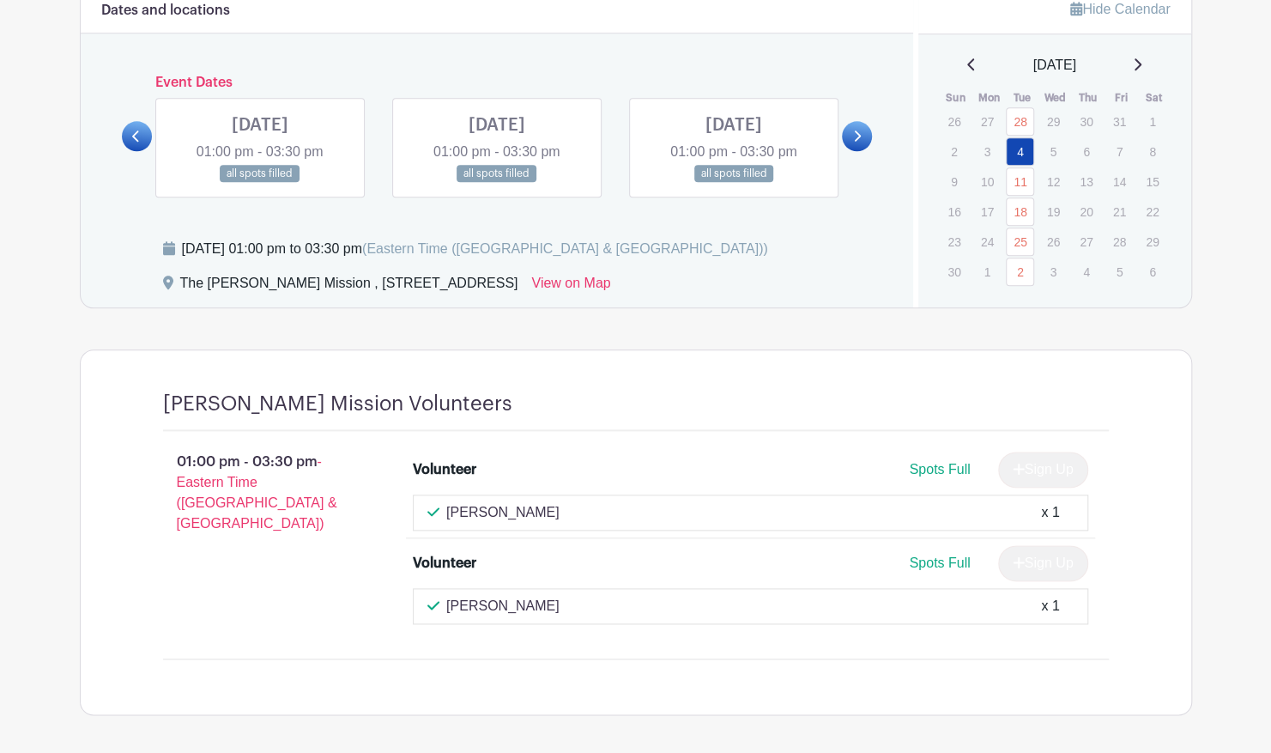
click at [260, 183] on link at bounding box center [260, 183] width 0 height 0
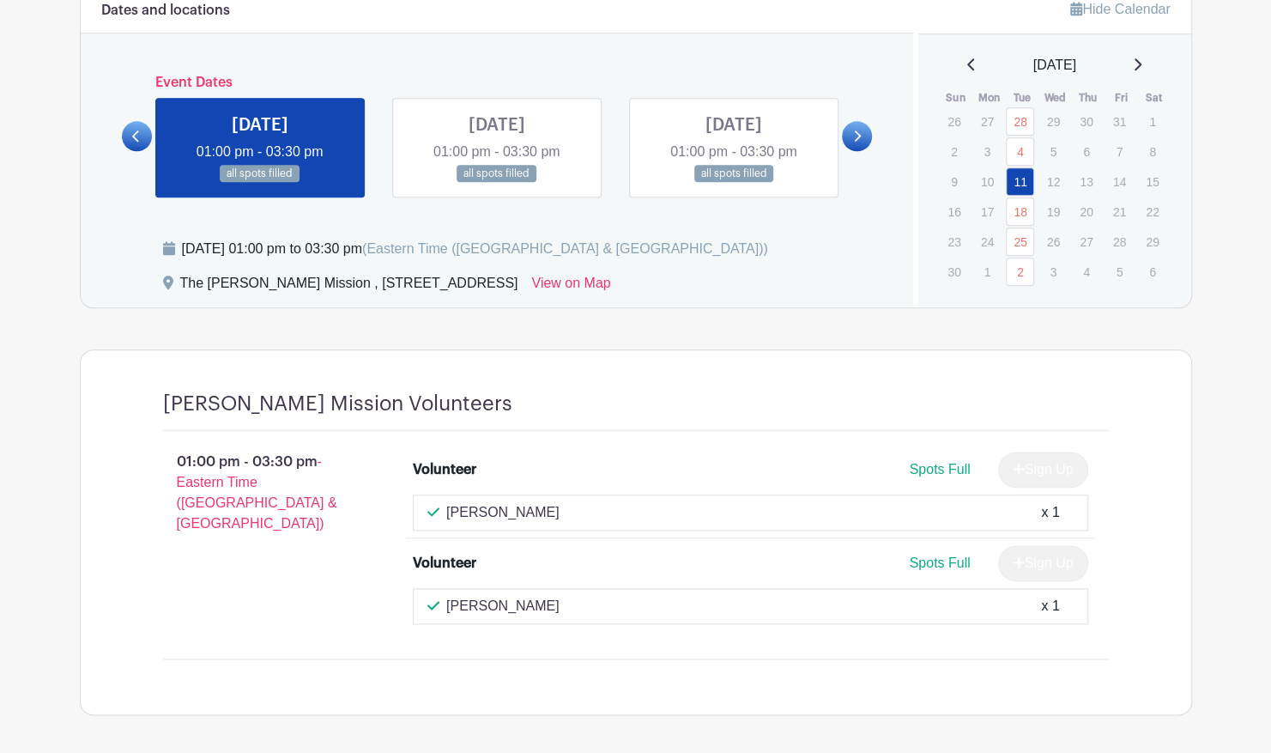
click at [497, 183] on link at bounding box center [497, 183] width 0 height 0
